Goal: Task Accomplishment & Management: Manage account settings

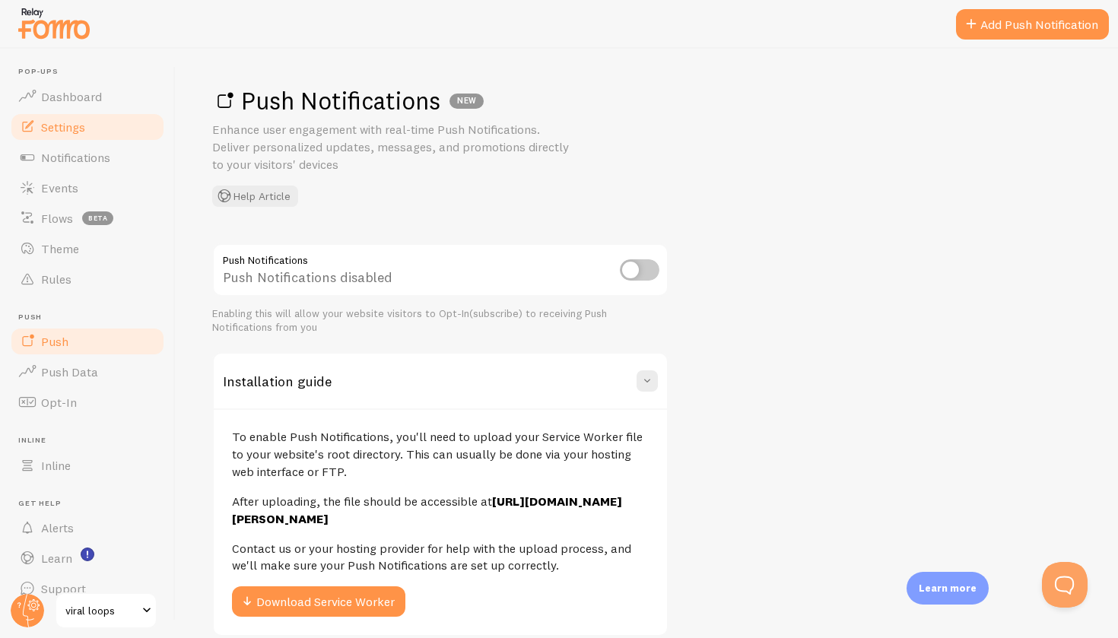
click at [62, 119] on span "Settings" at bounding box center [63, 126] width 44 height 15
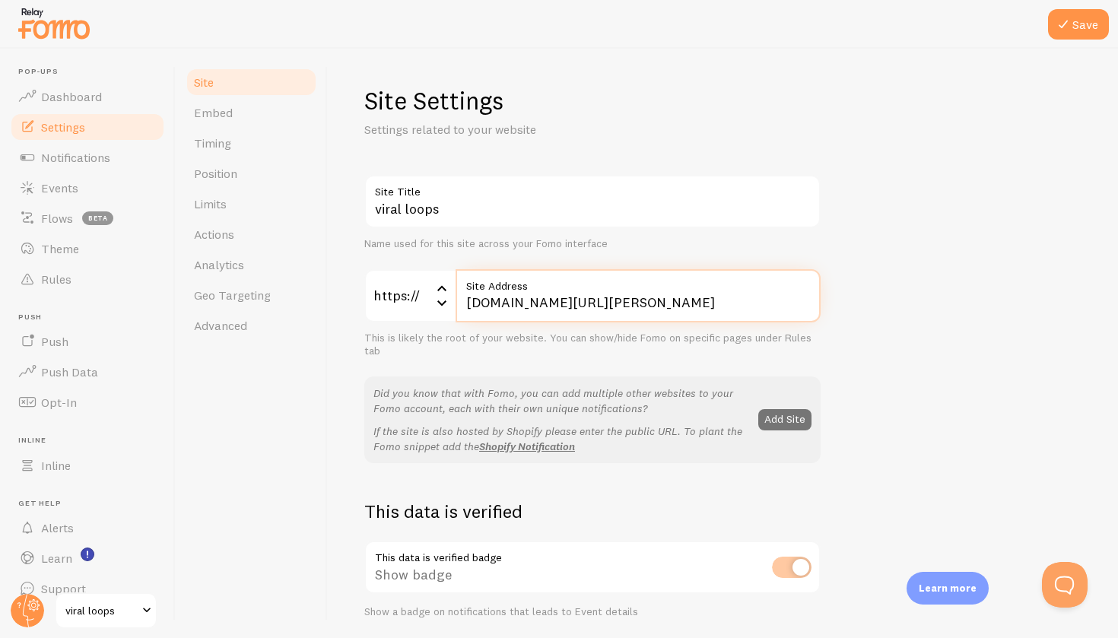
drag, startPoint x: 769, startPoint y: 303, endPoint x: 462, endPoint y: 299, distance: 307.2
click at [462, 299] on input "[DOMAIN_NAME][URL][PERSON_NAME]" at bounding box center [637, 295] width 365 height 53
type input "[DOMAIN_NAME][PERSON_NAME]"
click at [801, 428] on div "Did you know that with Fomo, you can add multiple other websites to your Fomo a…" at bounding box center [592, 419] width 438 height 68
click at [785, 421] on button "Add Site" at bounding box center [784, 419] width 53 height 21
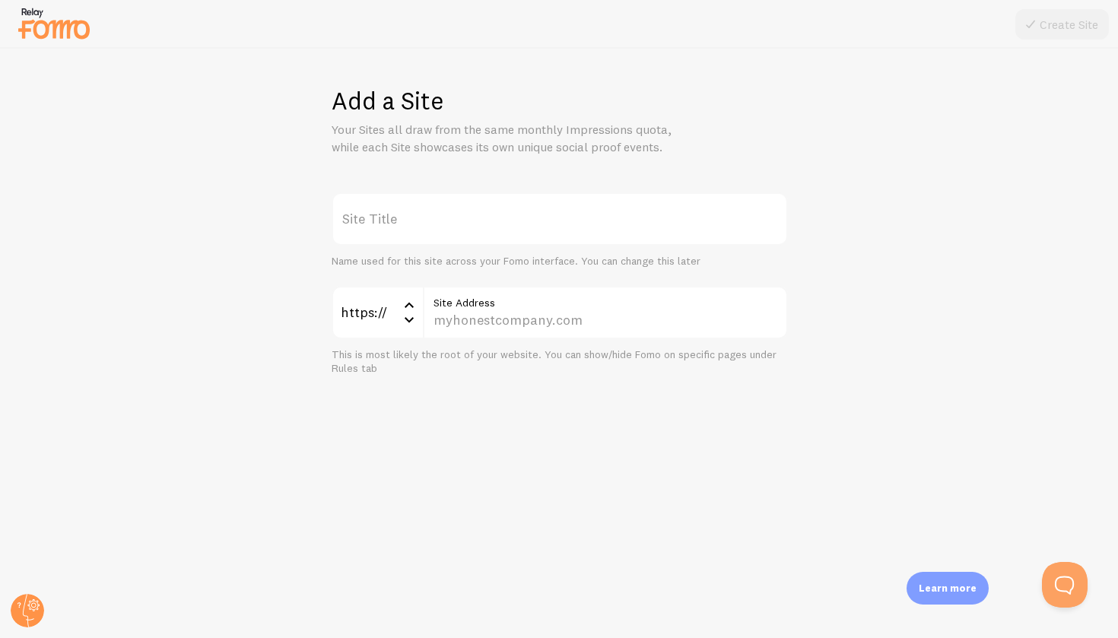
click at [389, 217] on label "Site Title" at bounding box center [559, 218] width 456 height 53
click at [389, 217] on input "Site Title" at bounding box center [559, 218] width 456 height 53
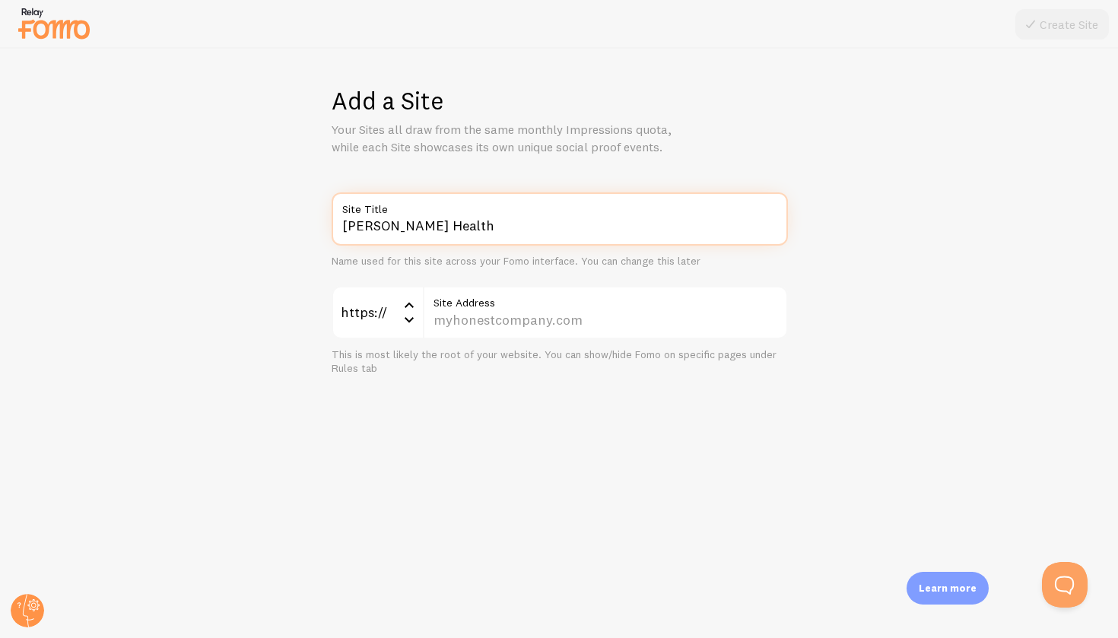
type input "[PERSON_NAME] Health"
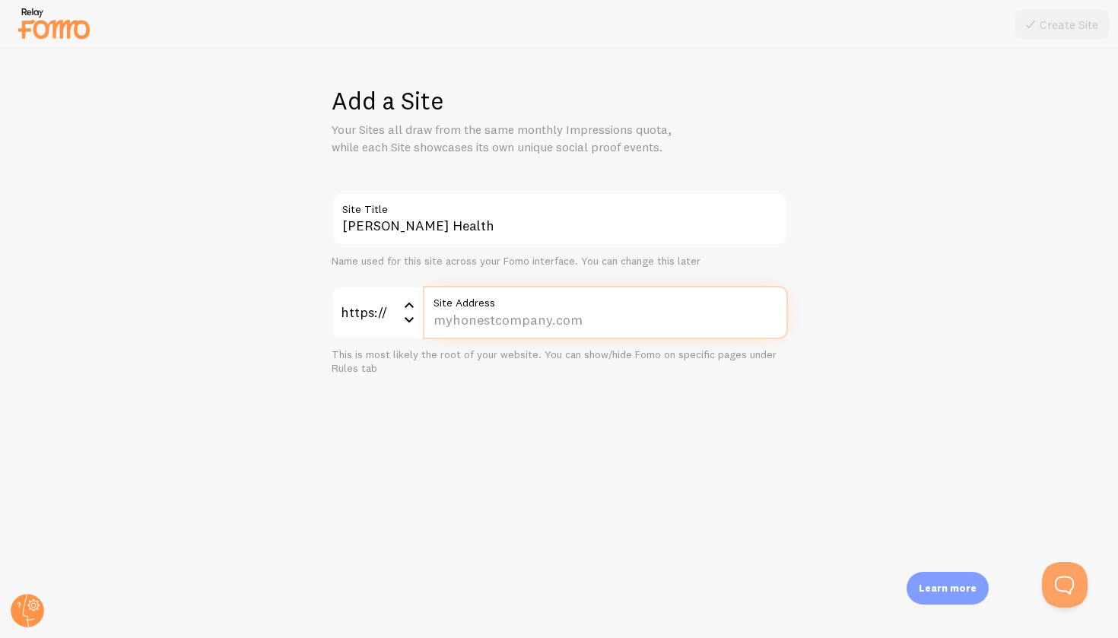
click at [533, 328] on input "Site Address" at bounding box center [605, 312] width 365 height 53
type input "[PERSON_NAME][DOMAIN_NAME]"
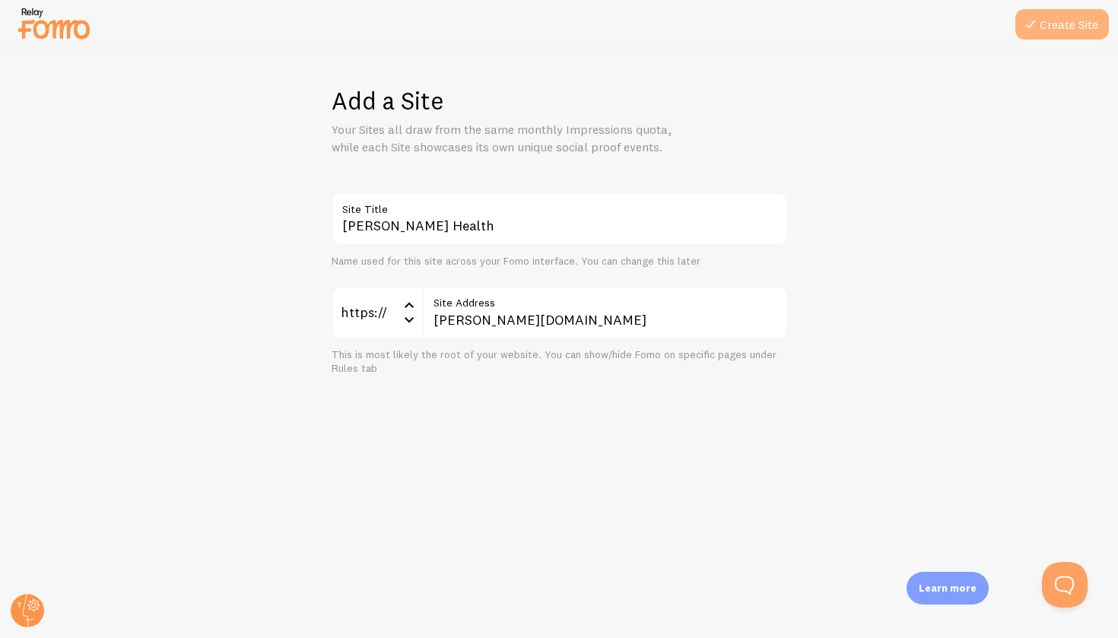
click at [1057, 17] on button "Create Site" at bounding box center [1062, 24] width 94 height 30
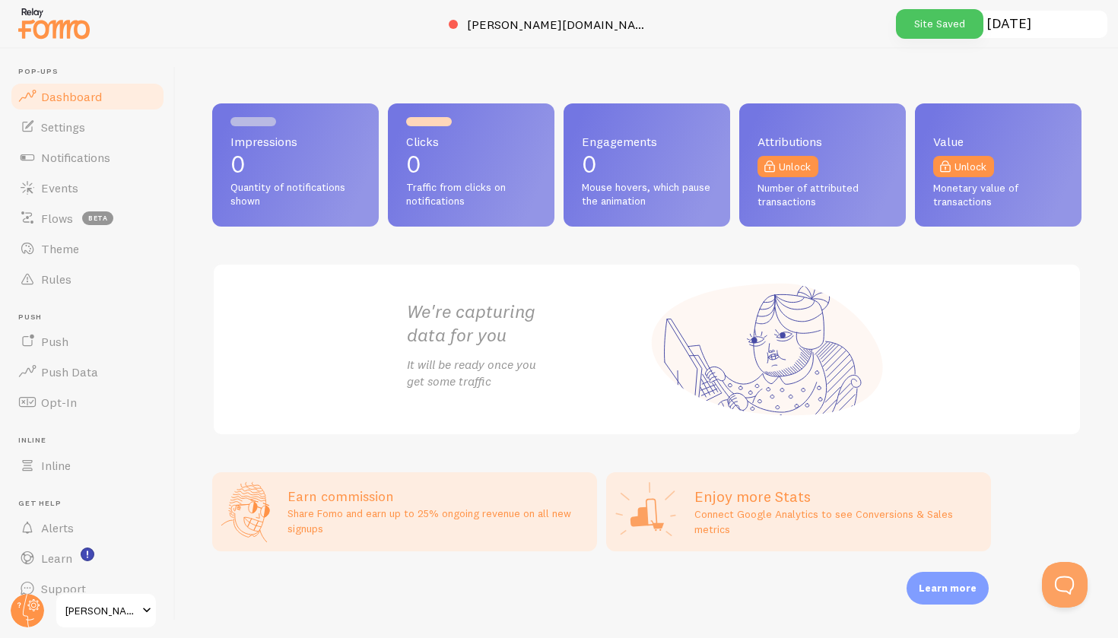
click at [934, 40] on input "[DATE] ~ [DATE]" at bounding box center [1013, 24] width 192 height 31
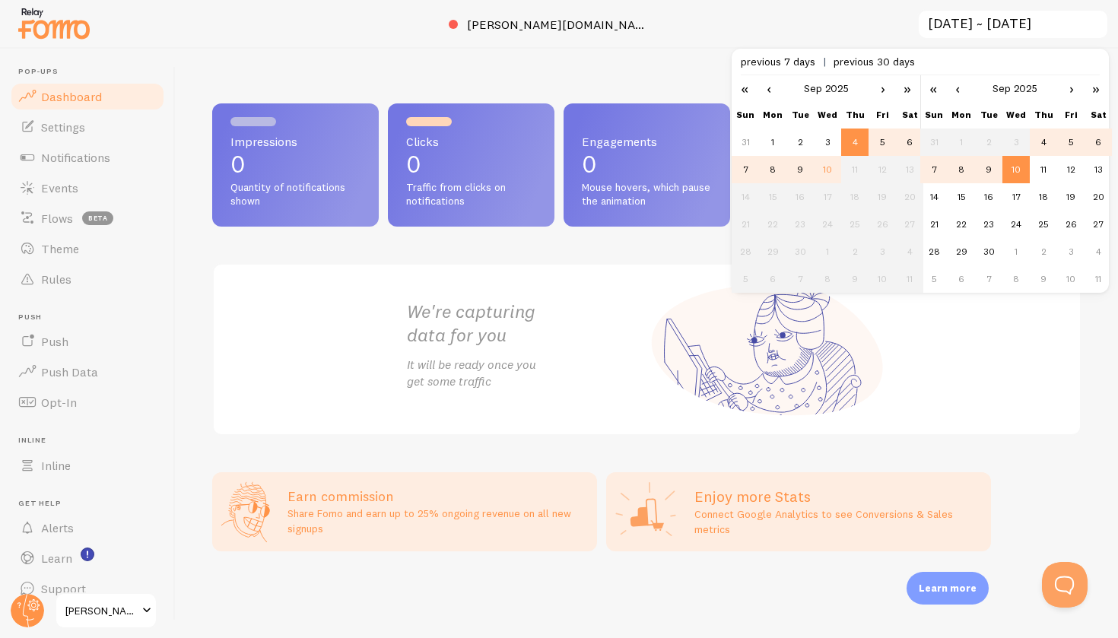
click at [806, 26] on div at bounding box center [559, 24] width 1118 height 49
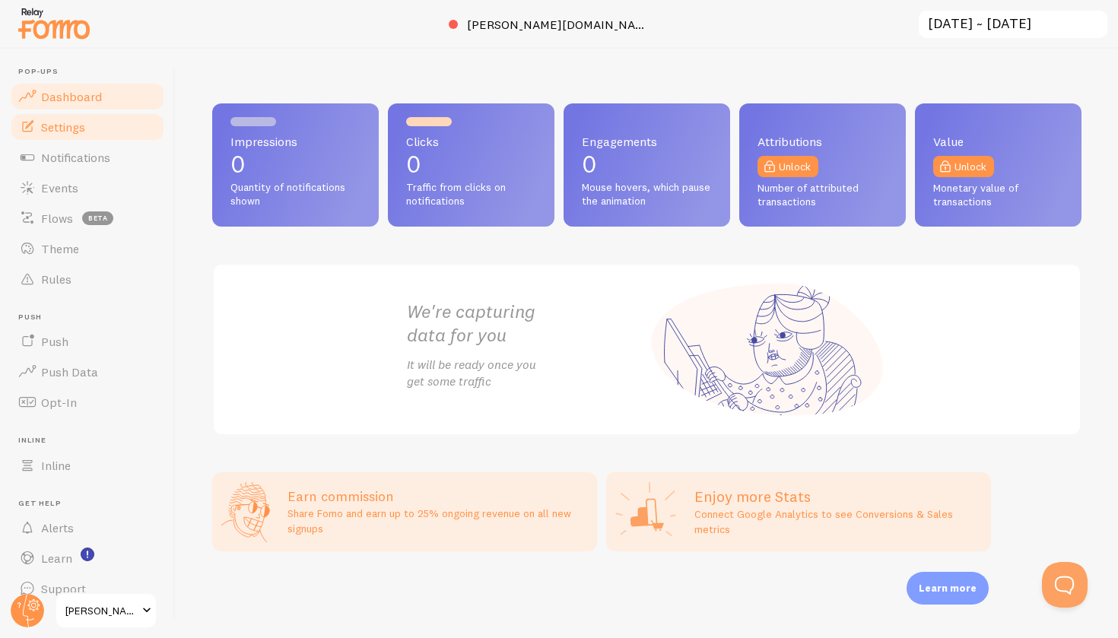
click at [63, 121] on span "Settings" at bounding box center [63, 126] width 44 height 15
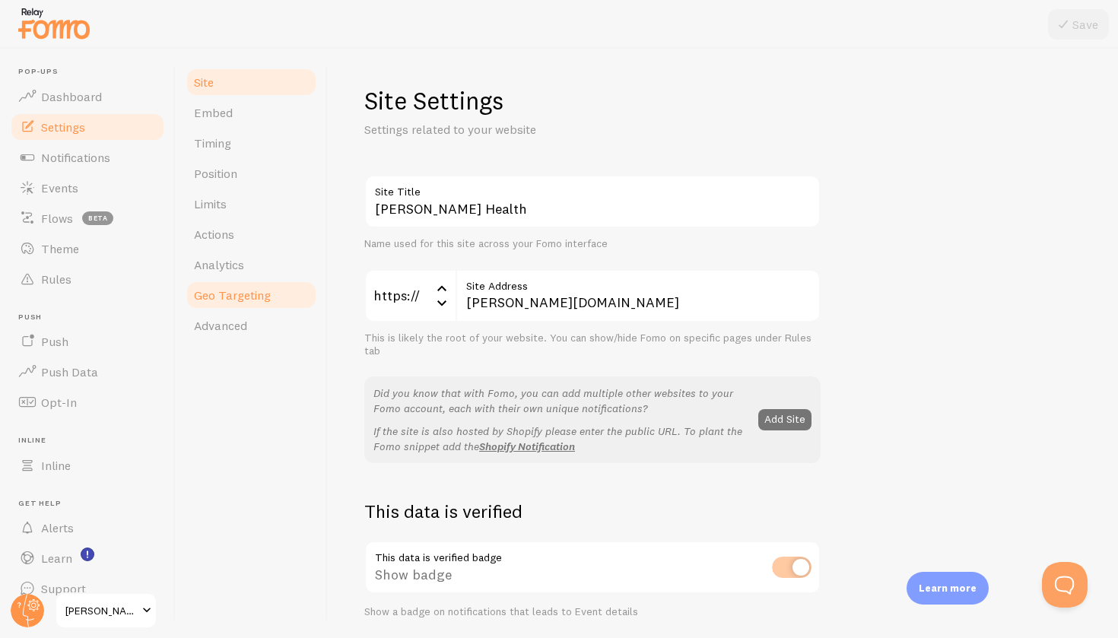
click at [249, 293] on span "Geo Targeting" at bounding box center [232, 294] width 77 height 15
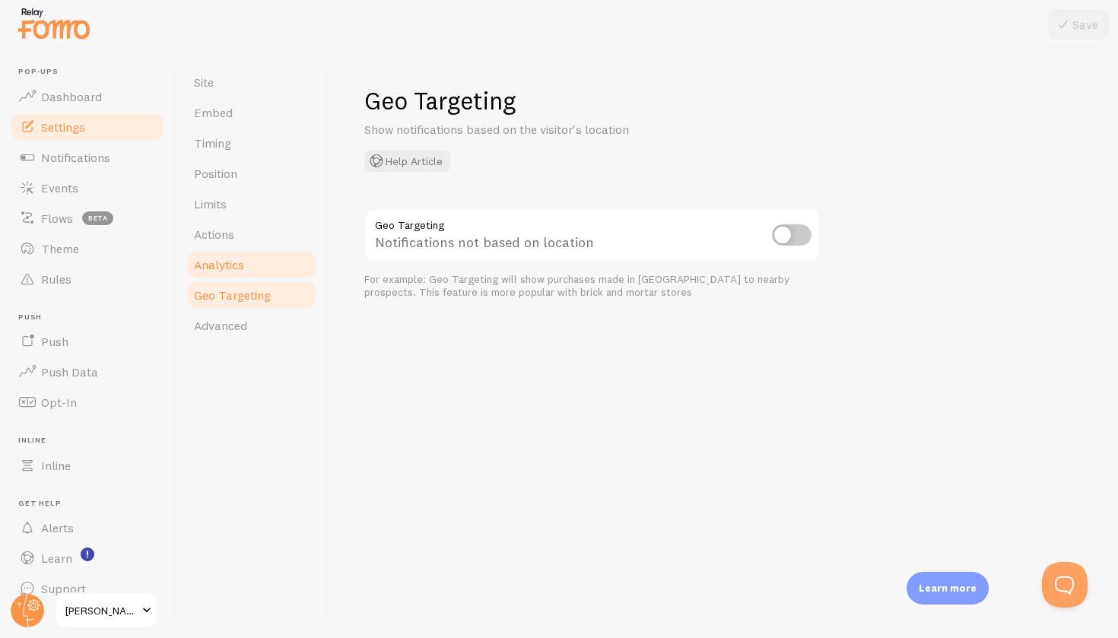
click at [219, 277] on link "Analytics" at bounding box center [251, 264] width 133 height 30
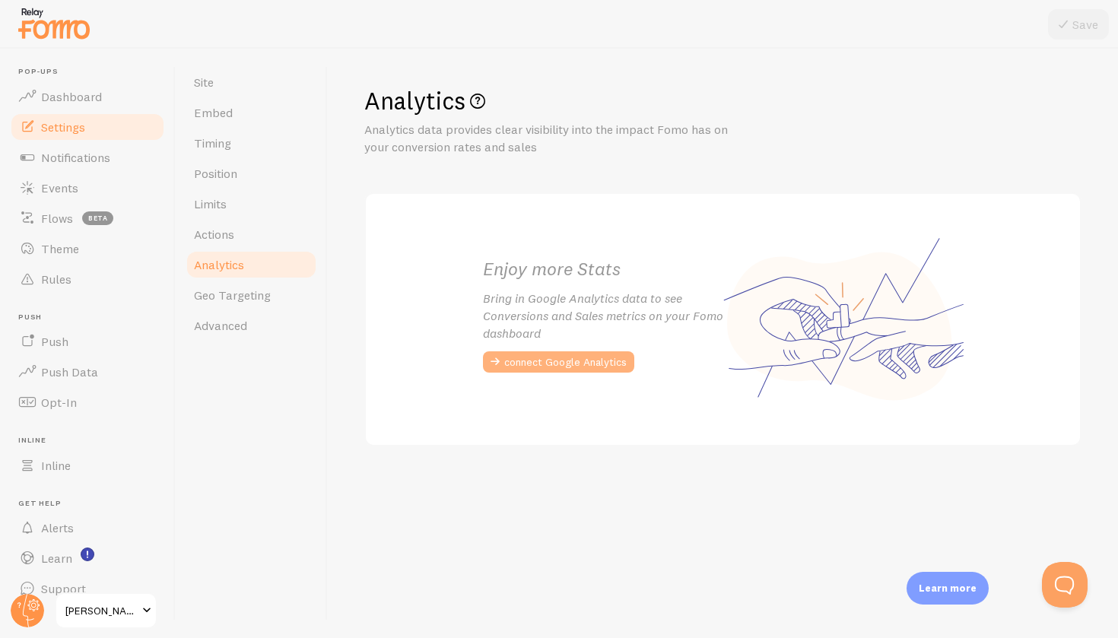
click at [601, 365] on button "connect Google Analytics" at bounding box center [558, 361] width 151 height 21
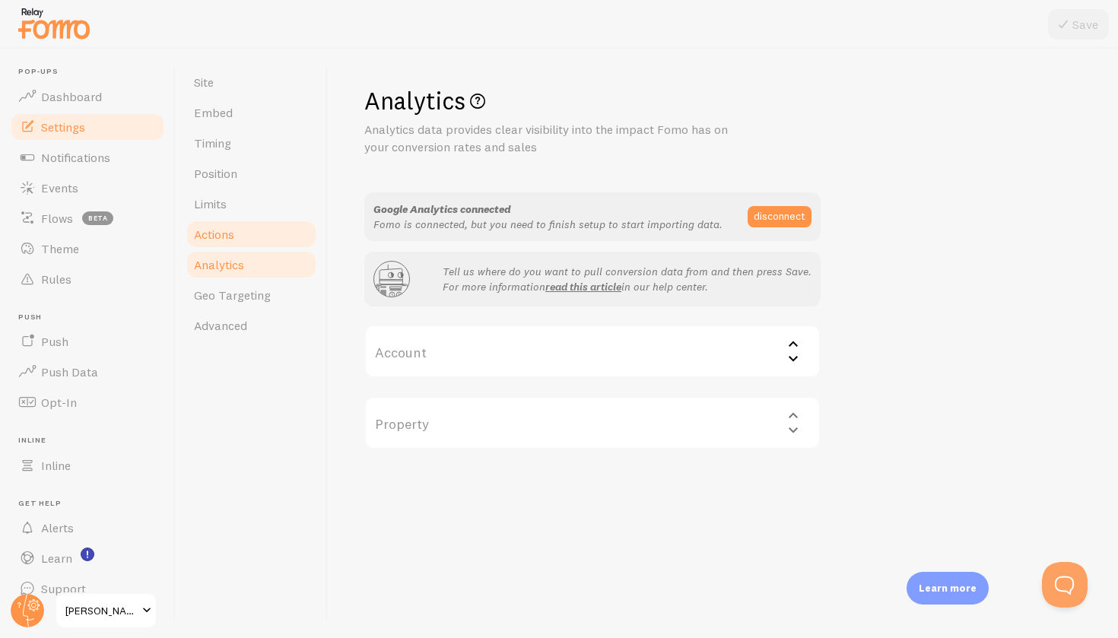
click at [215, 236] on span "Actions" at bounding box center [214, 234] width 40 height 15
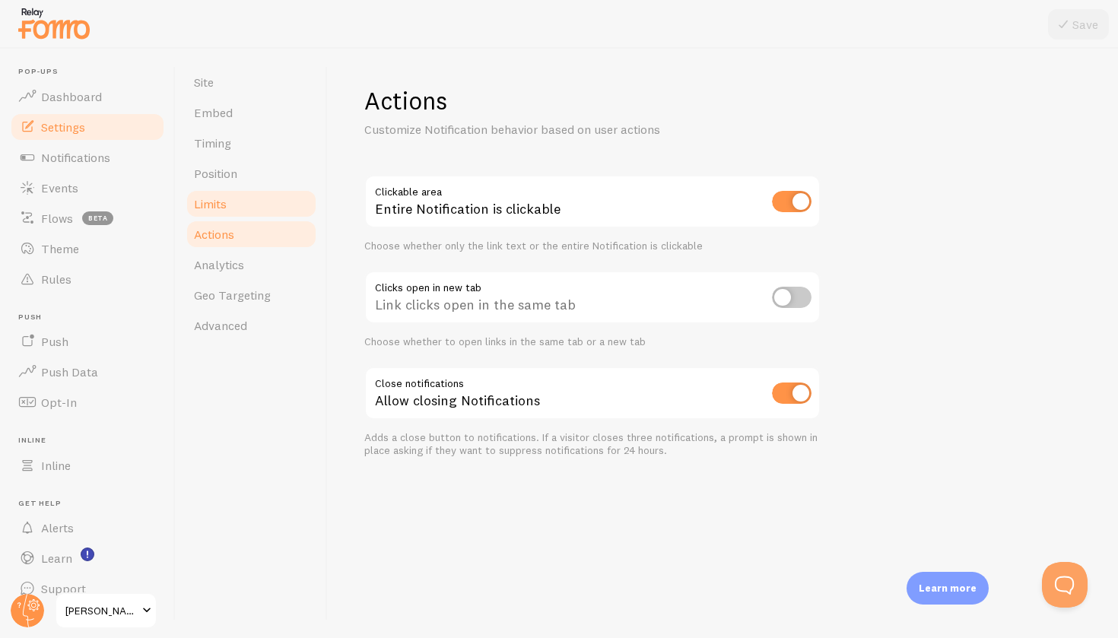
click at [198, 192] on link "Limits" at bounding box center [251, 204] width 133 height 30
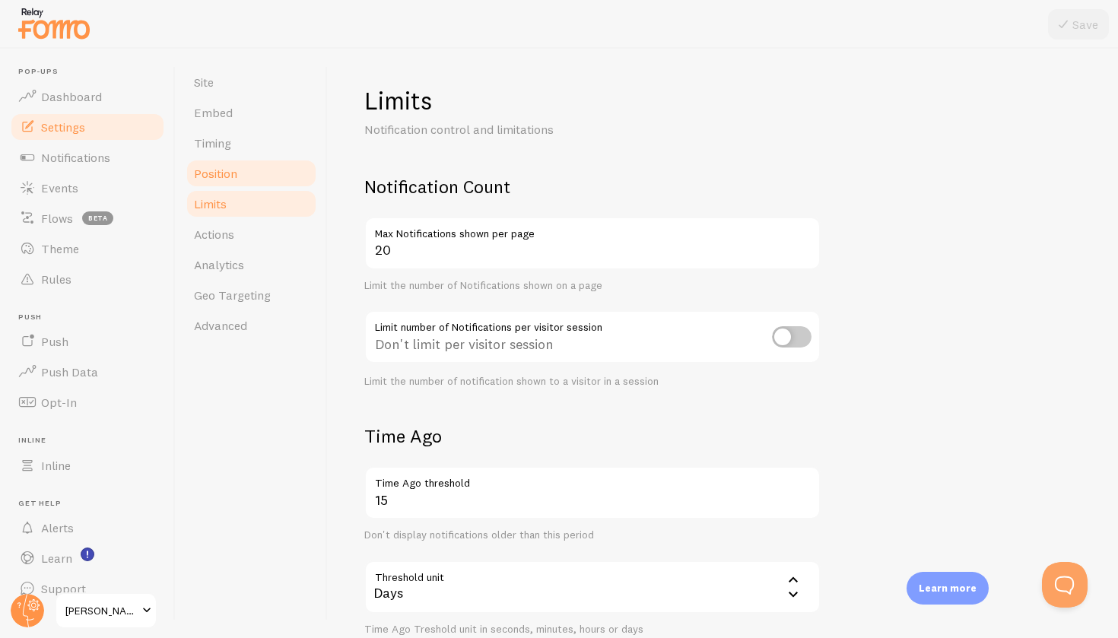
click at [228, 176] on span "Position" at bounding box center [215, 173] width 43 height 15
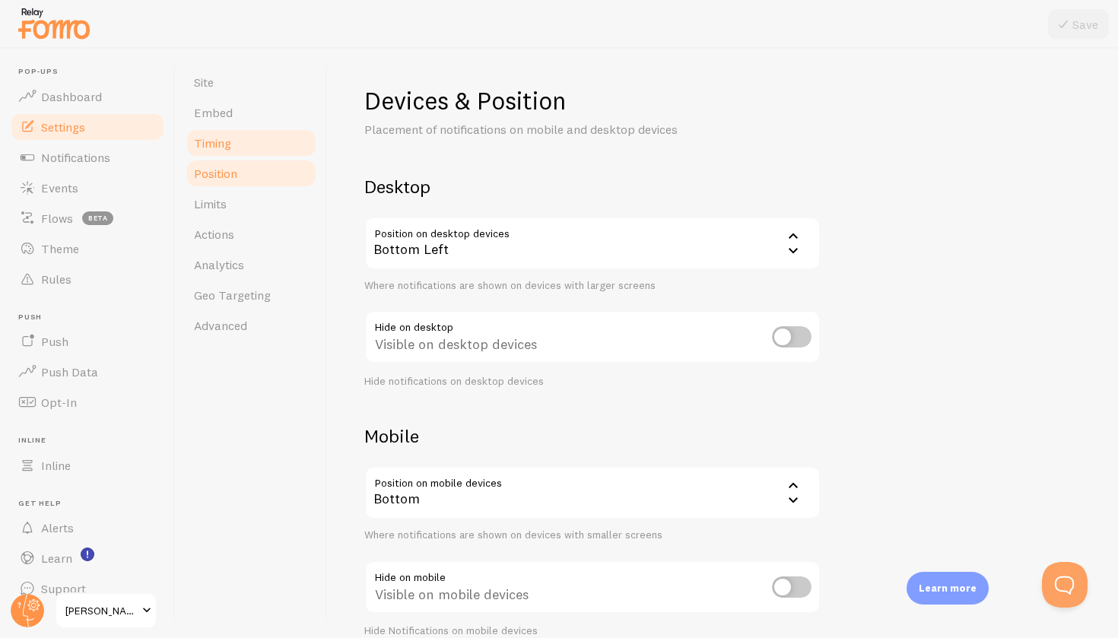
click at [218, 144] on span "Timing" at bounding box center [212, 142] width 37 height 15
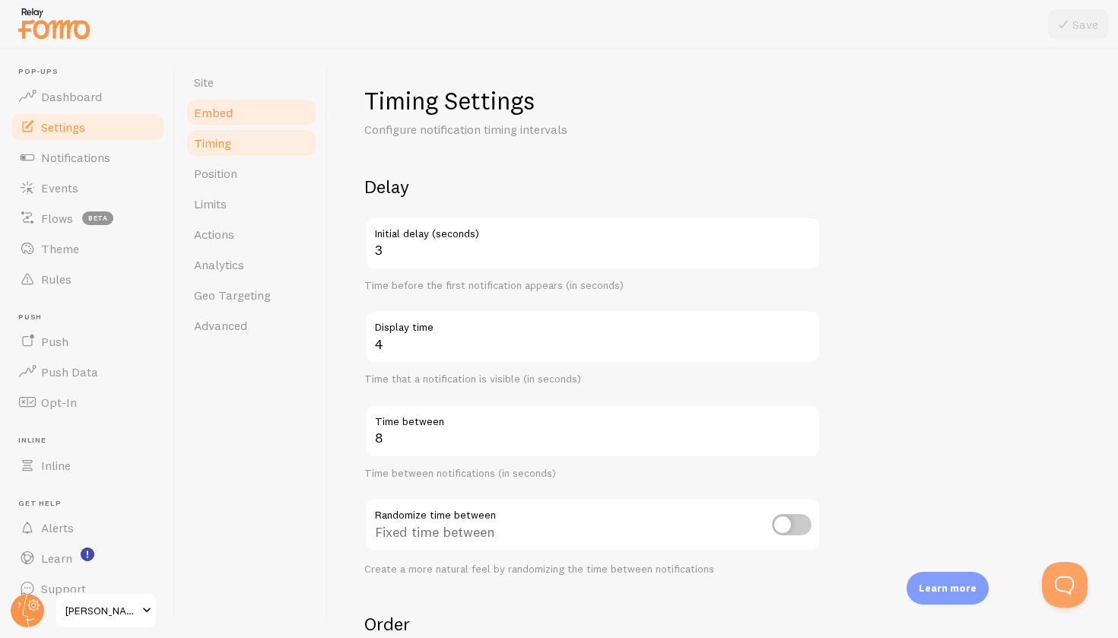
click at [233, 110] on link "Embed" at bounding box center [251, 112] width 133 height 30
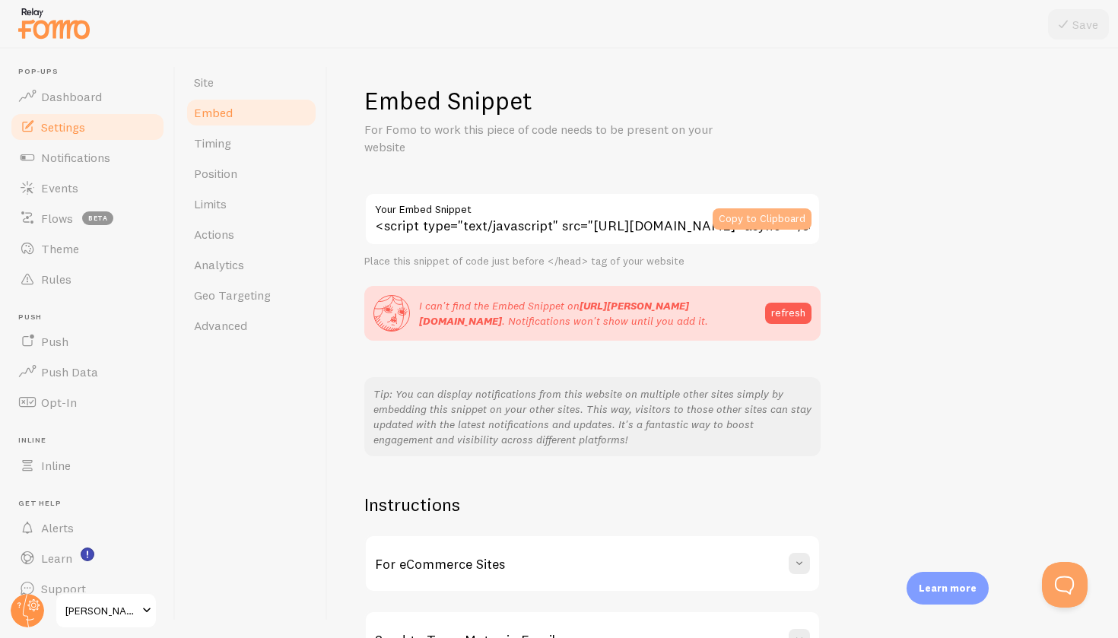
click at [787, 213] on button "Copy to Clipboard" at bounding box center [761, 218] width 99 height 21
click at [788, 315] on button "refresh" at bounding box center [788, 313] width 46 height 21
